Goal: Navigation & Orientation: Find specific page/section

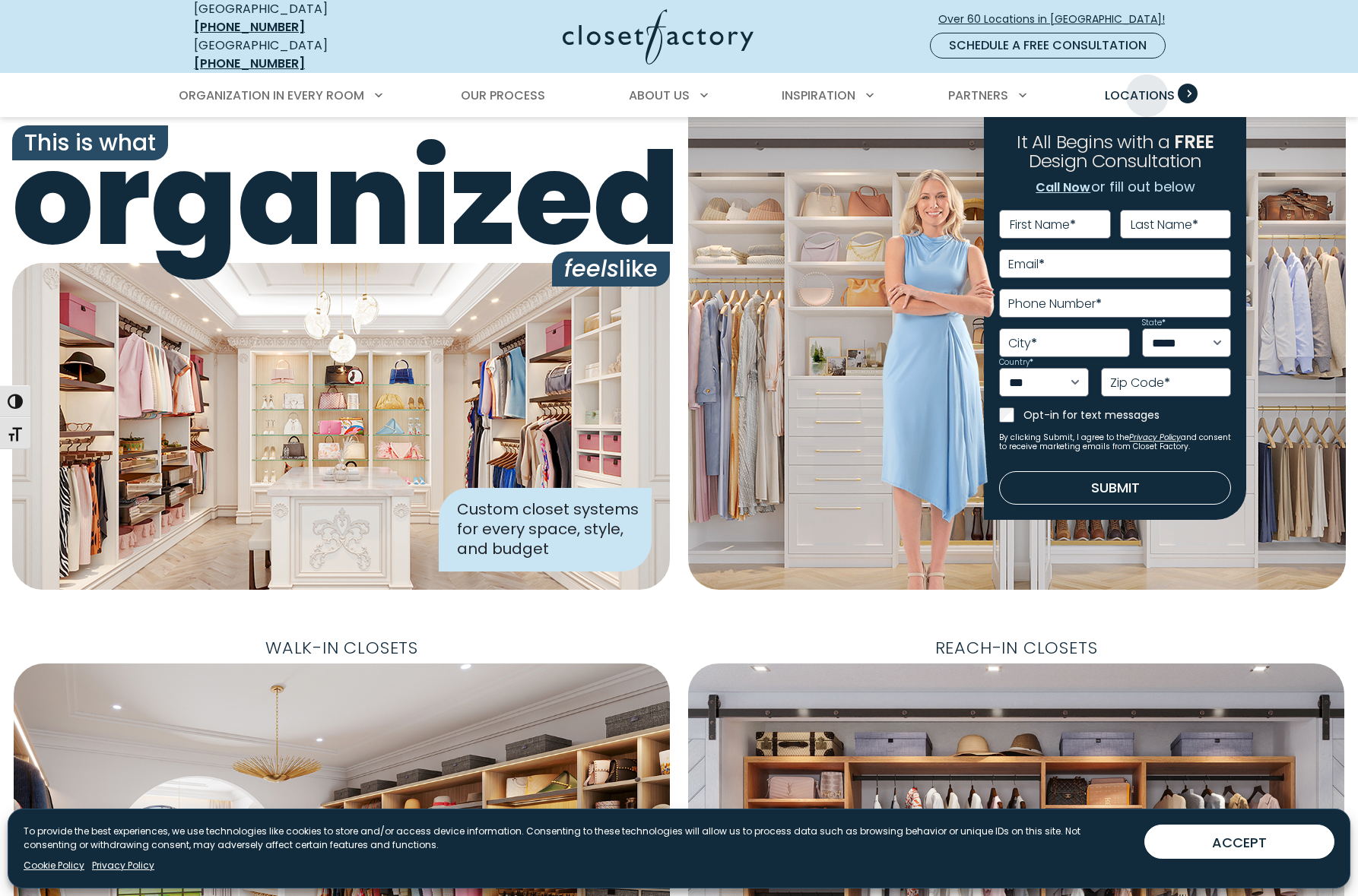
click at [1145, 87] on span "Locations" at bounding box center [1140, 95] width 70 height 17
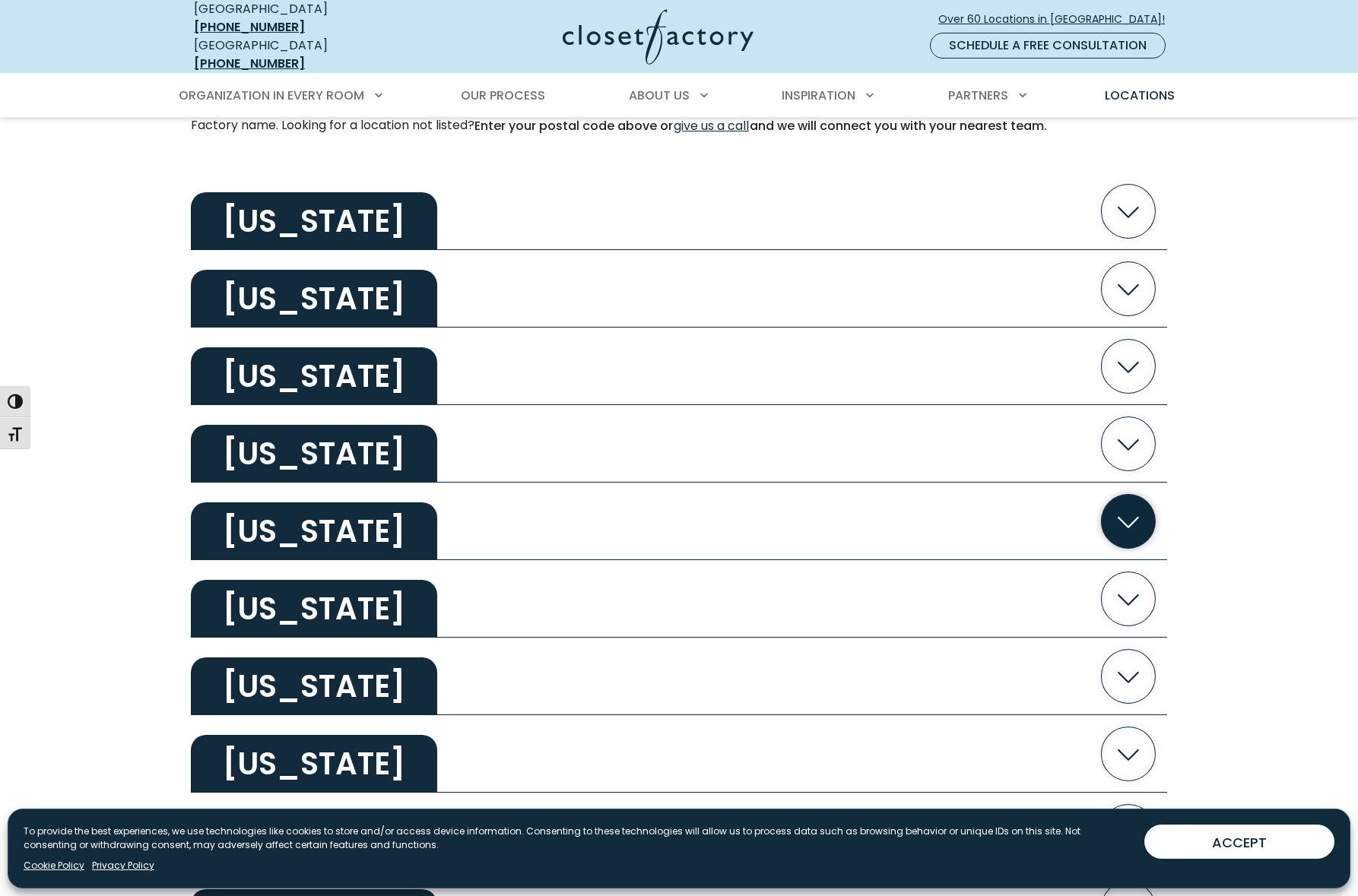
scroll to position [480, 0]
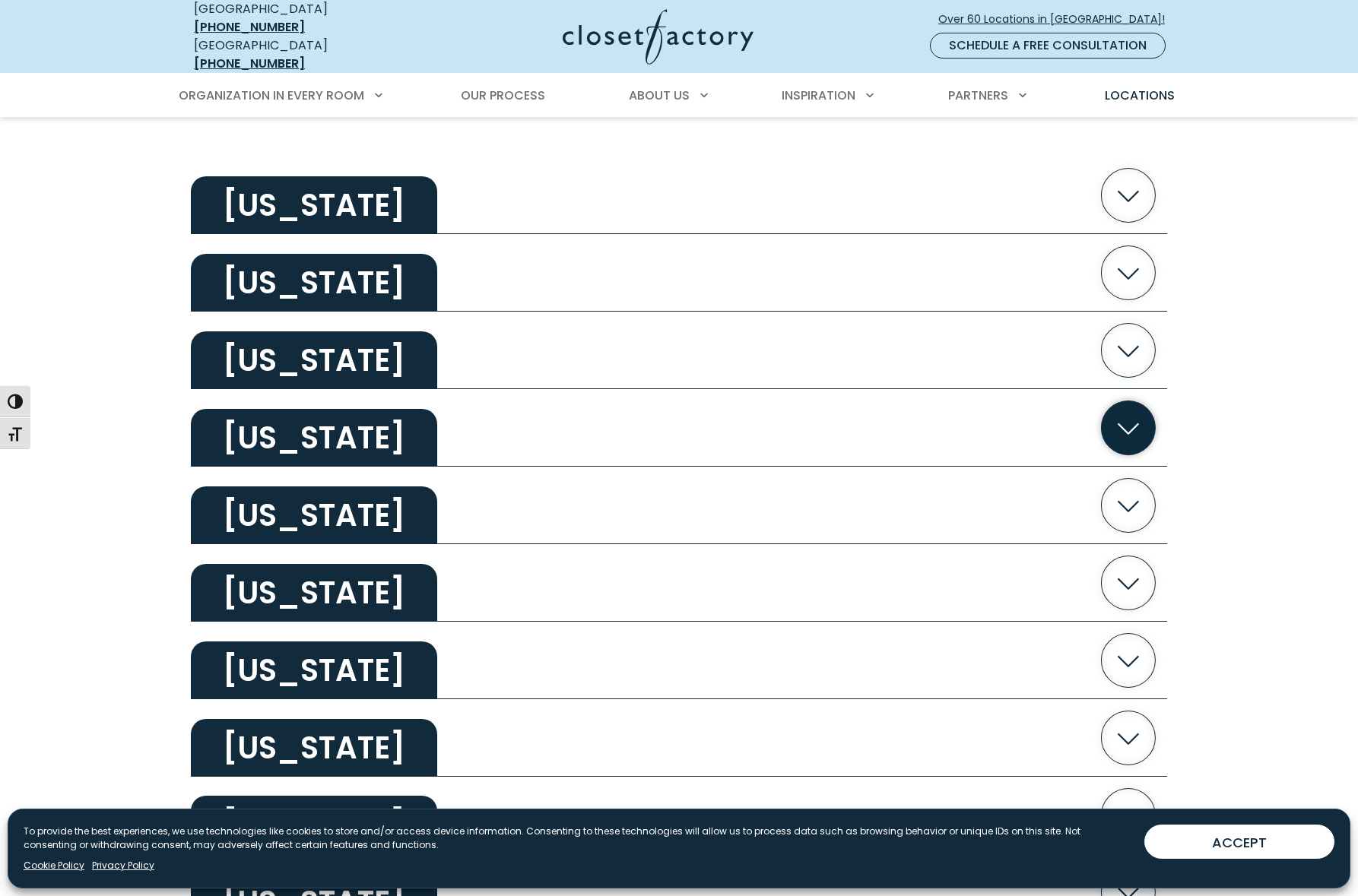
click at [342, 417] on h2 "California" at bounding box center [314, 438] width 247 height 57
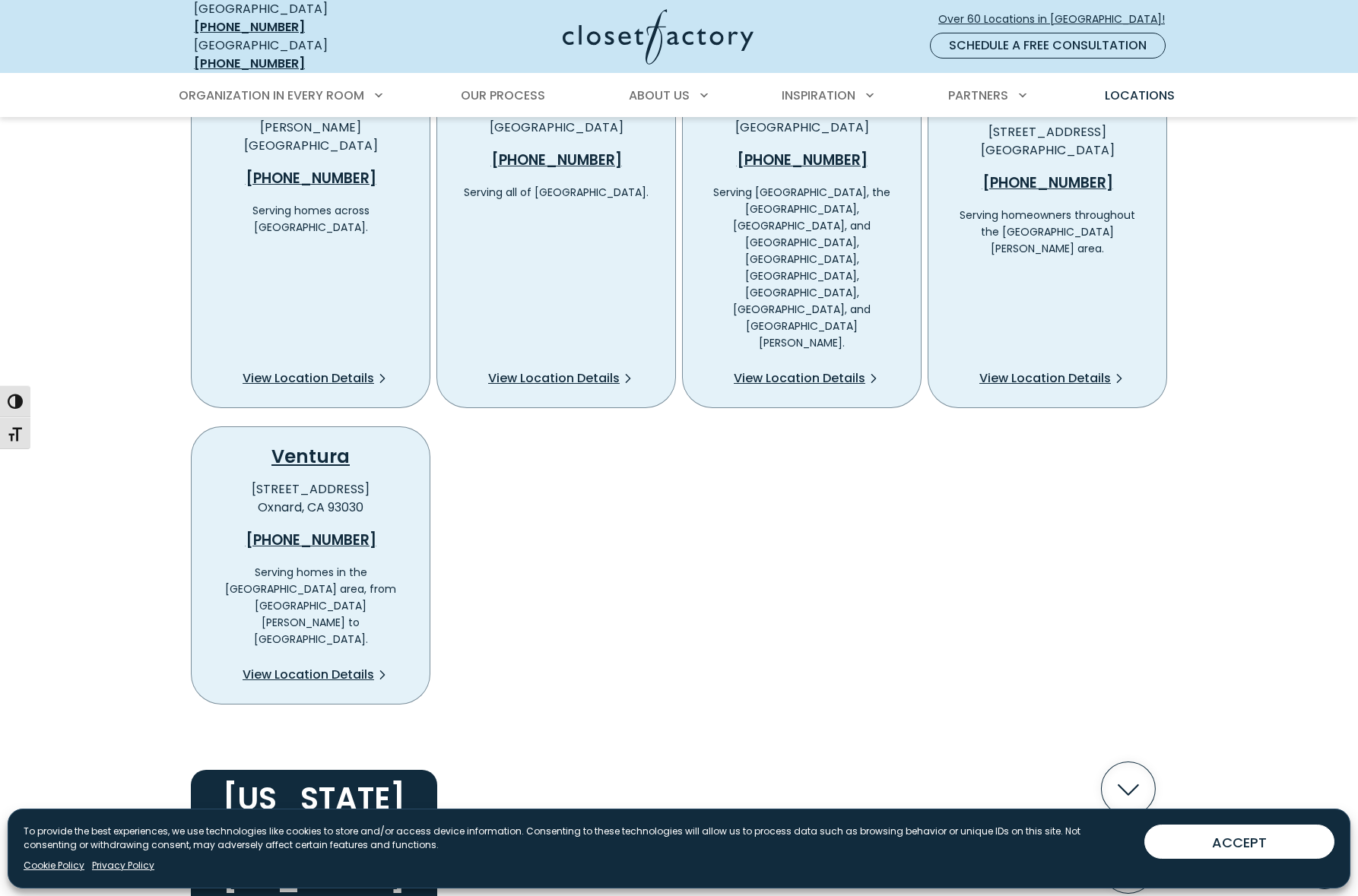
scroll to position [0, 0]
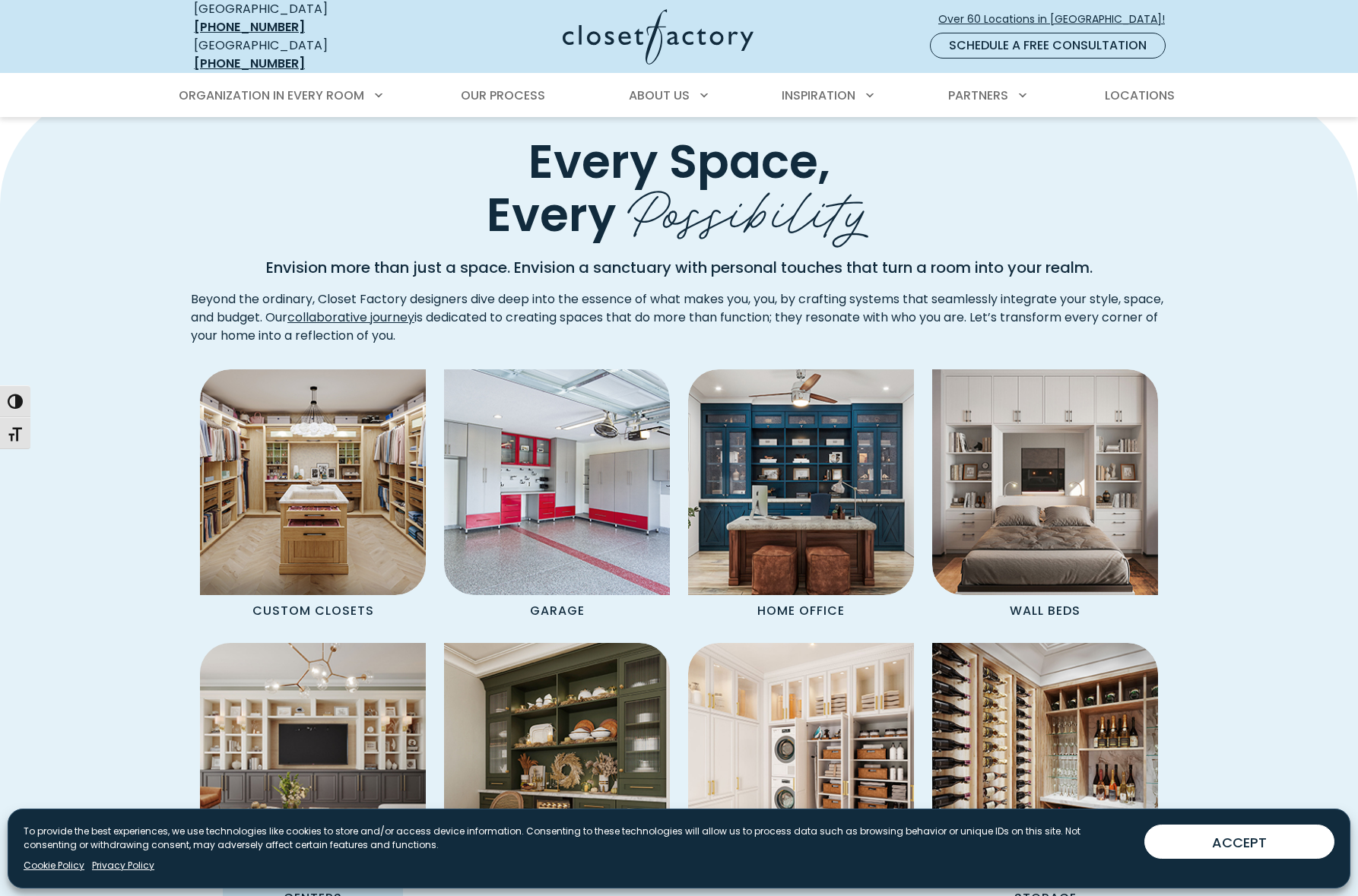
scroll to position [1268, 0]
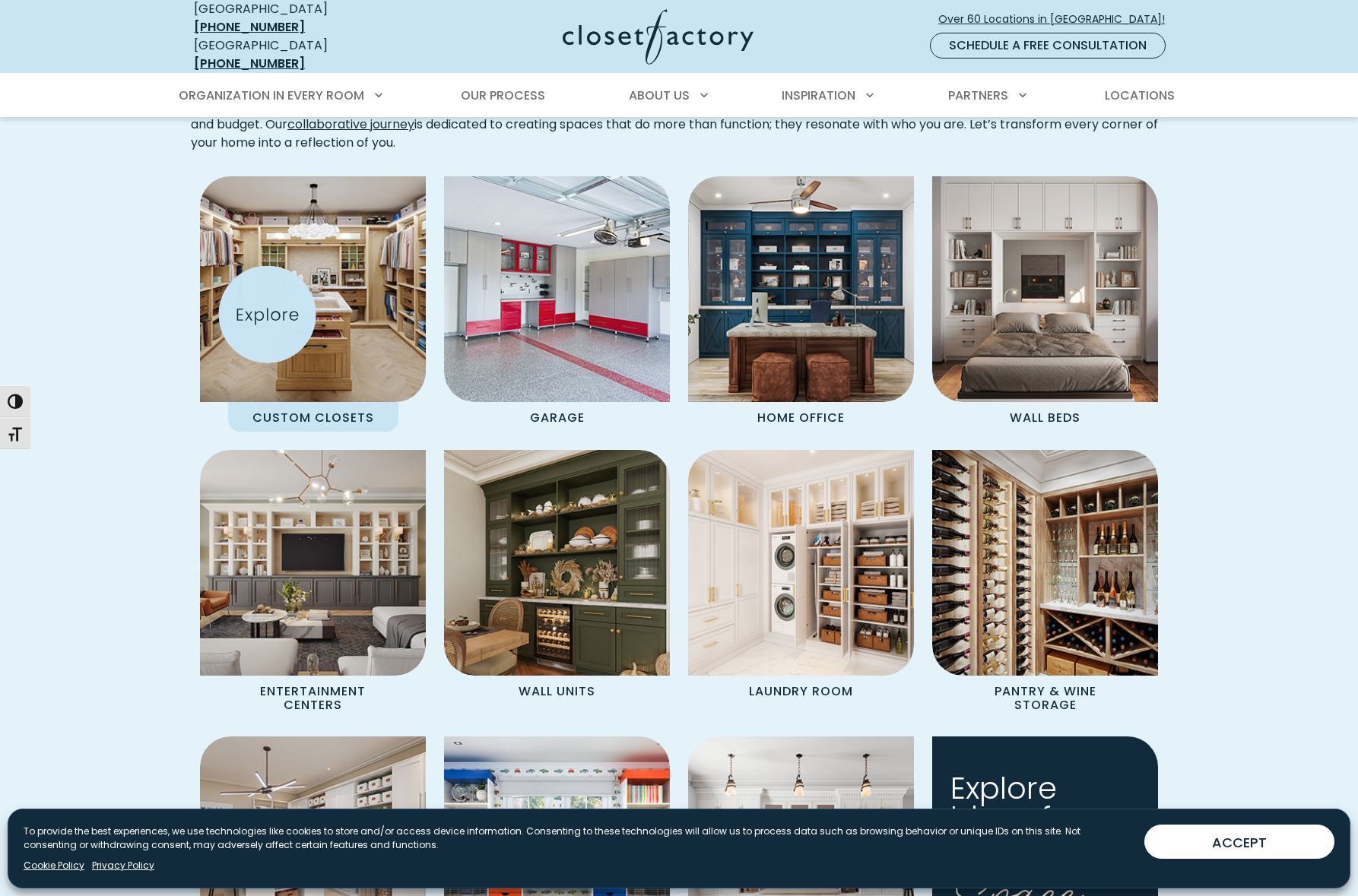
click at [272, 302] on img "Spaces Grid" at bounding box center [312, 289] width 248 height 248
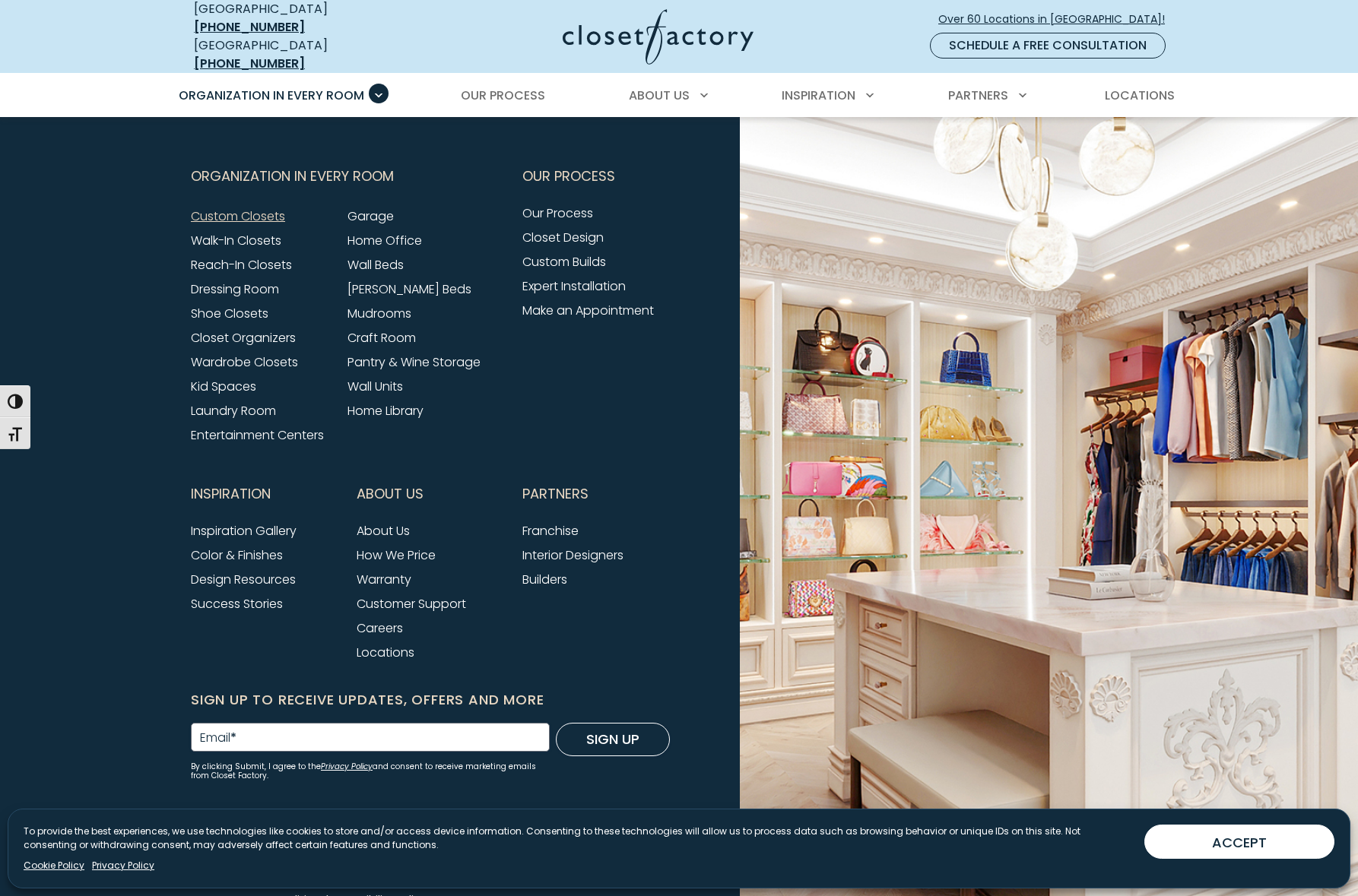
scroll to position [4966, 0]
